Goal: Transaction & Acquisition: Book appointment/travel/reservation

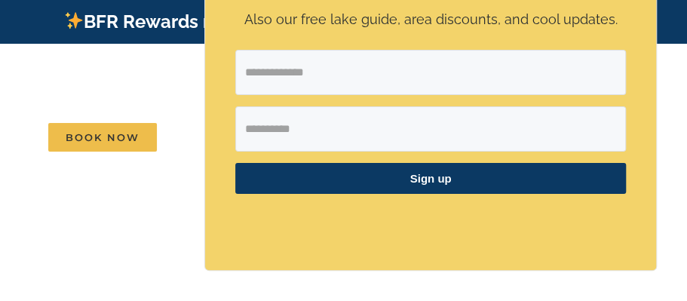
click at [164, 205] on div at bounding box center [342, 241] width 603 height 106
click at [448, 285] on div "✕ Get $25 off your stay! Also our free lake guide, area discounts, and cool upd…" at bounding box center [430, 97] width 452 height 407
click at [623, 33] on div "Get $25 off your stay! Also our free lake guide, area discounts, and cool updat…" at bounding box center [430, 81] width 451 height 375
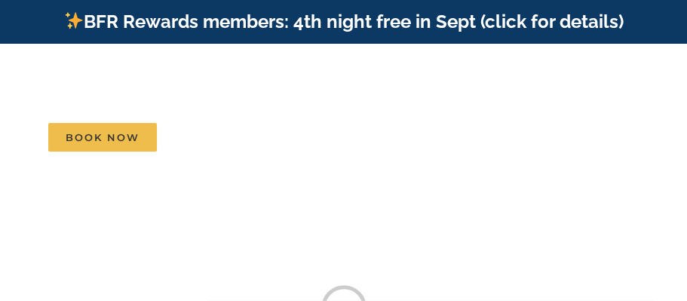
scroll to position [0, -7538]
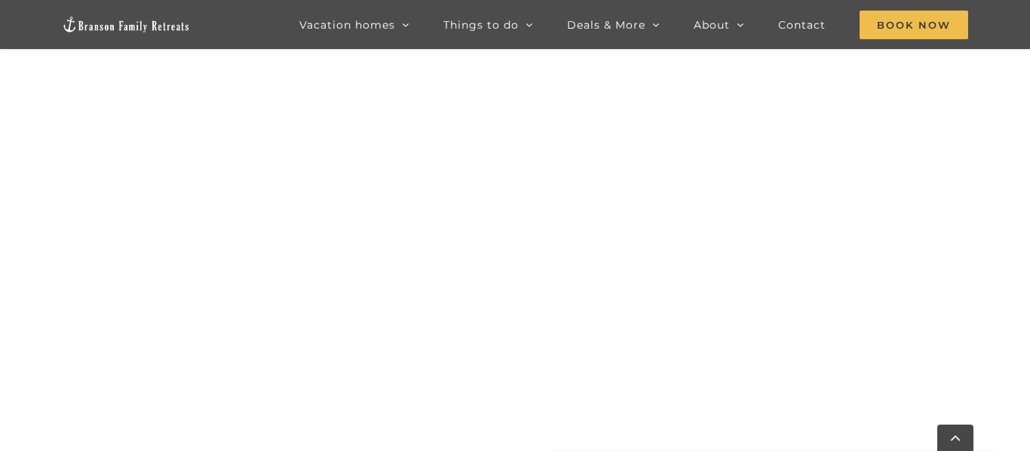
scroll to position [744, 0]
